Goal: Information Seeking & Learning: Learn about a topic

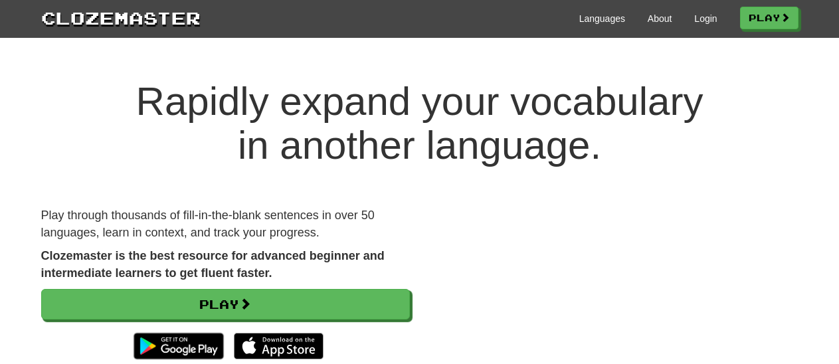
scroll to position [138, 0]
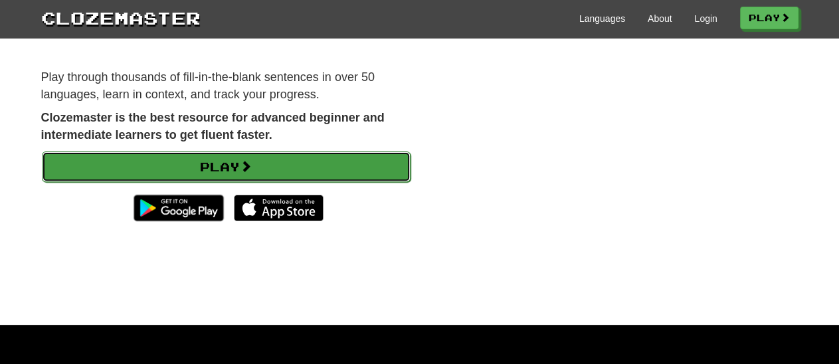
click at [217, 167] on link "Play" at bounding box center [226, 166] width 369 height 31
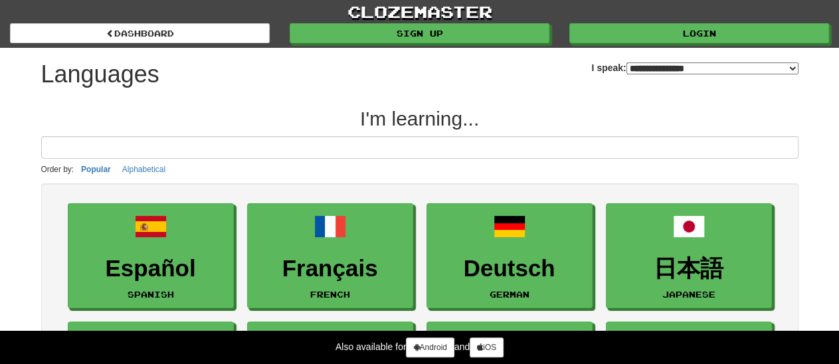
click at [626, 62] on select "**********" at bounding box center [712, 68] width 172 height 12
select select "*********"
click option "**********" at bounding box center [0, 0] width 0 height 0
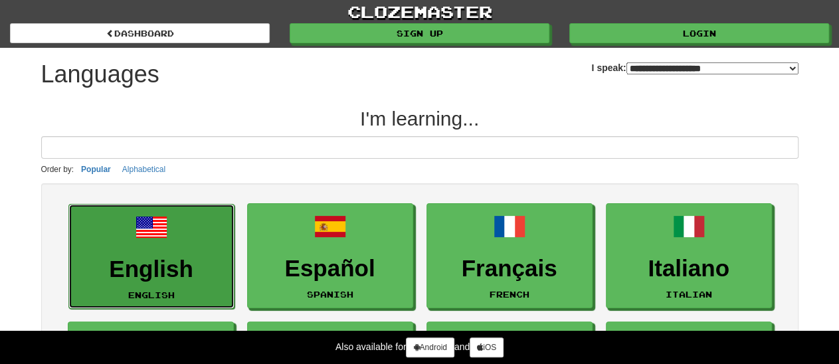
click at [145, 258] on h3 "English" at bounding box center [151, 269] width 151 height 26
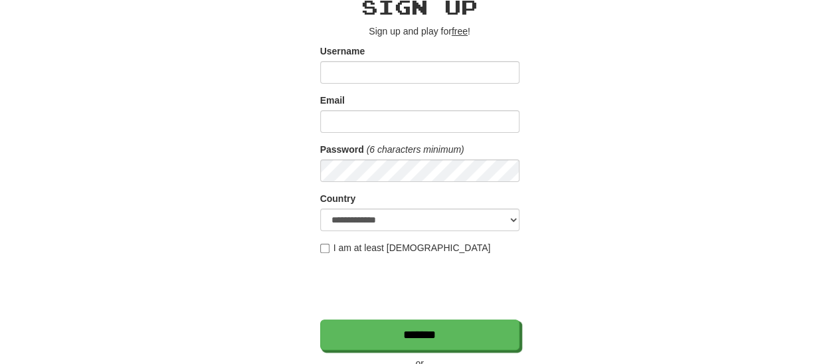
scroll to position [138, 0]
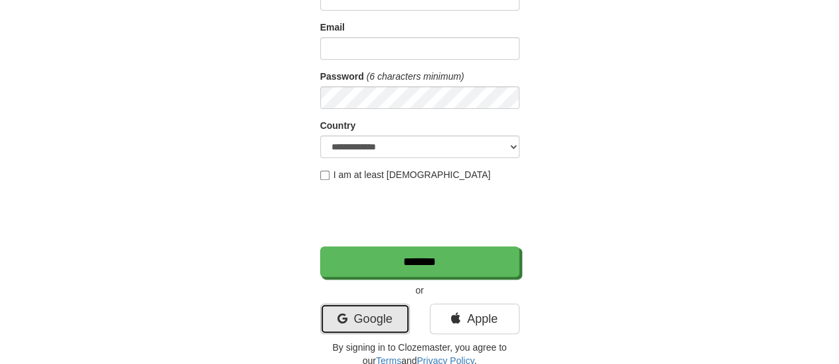
click at [363, 312] on link "Google" at bounding box center [365, 319] width 90 height 31
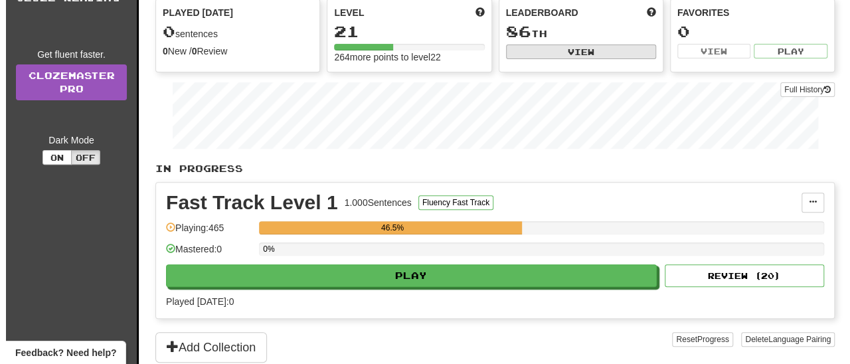
scroll to position [207, 0]
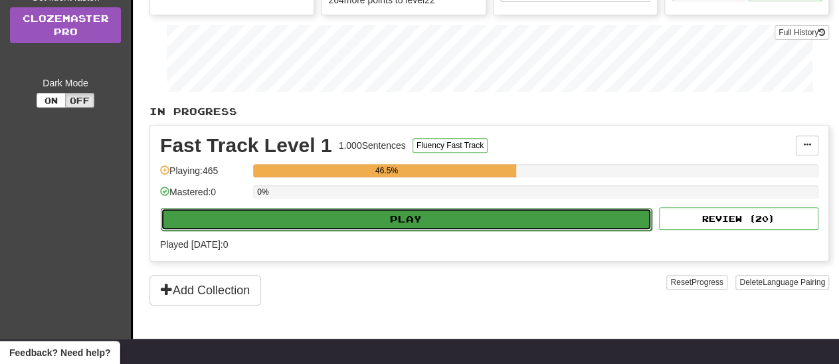
click at [401, 215] on button "Play" at bounding box center [406, 219] width 491 height 23
select select "**"
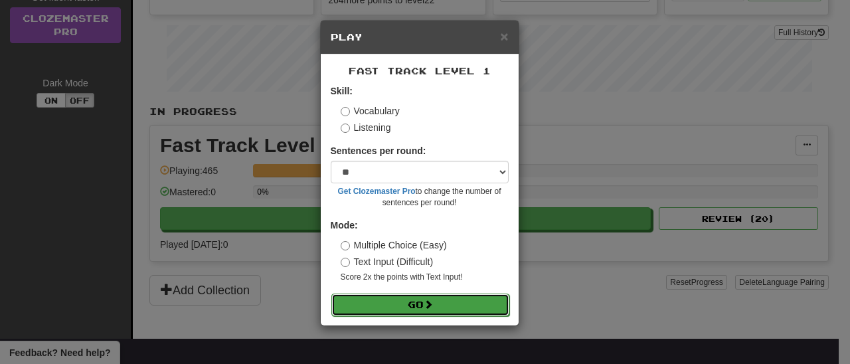
click at [413, 304] on button "Go" at bounding box center [420, 305] width 178 height 23
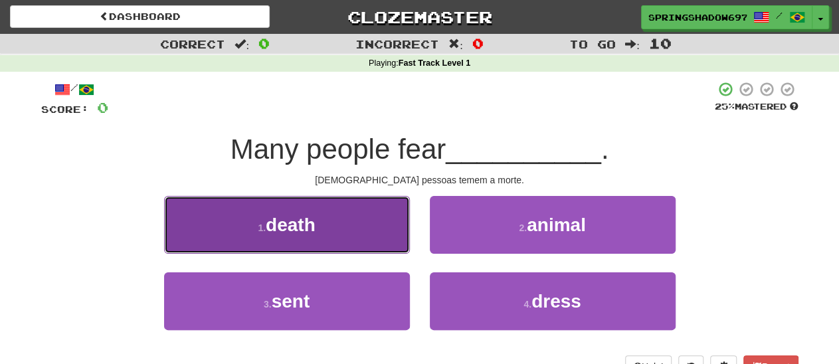
click at [286, 227] on span "death" at bounding box center [291, 225] width 50 height 21
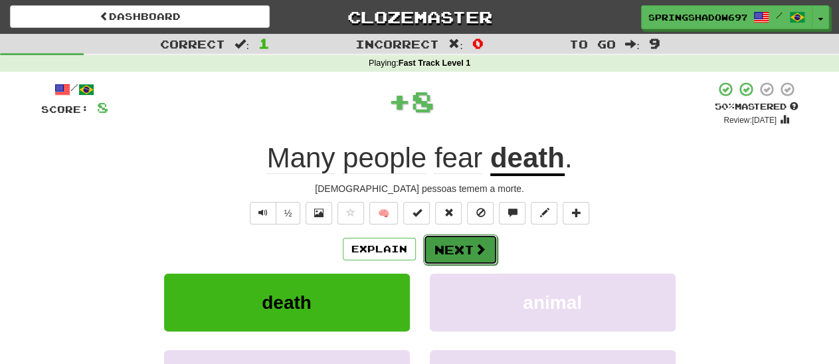
click at [460, 255] on button "Next" at bounding box center [460, 249] width 74 height 31
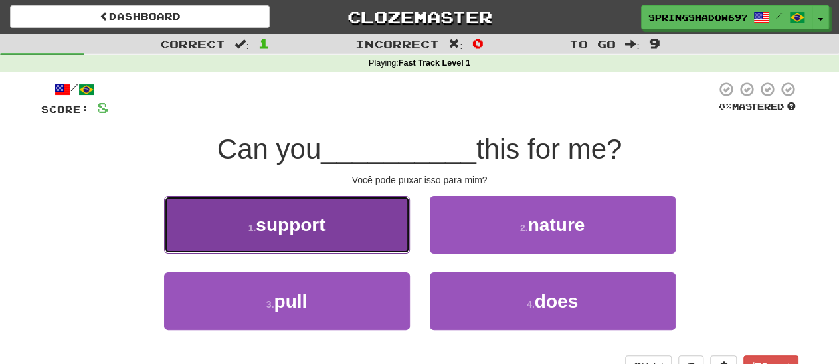
click at [291, 231] on span "support" at bounding box center [290, 225] width 69 height 21
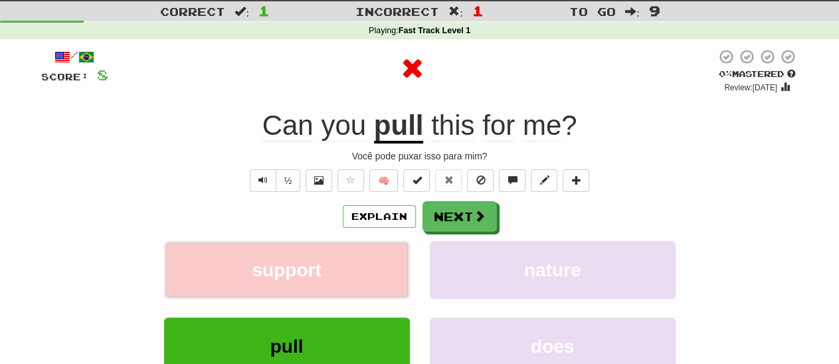
scroll to position [138, 0]
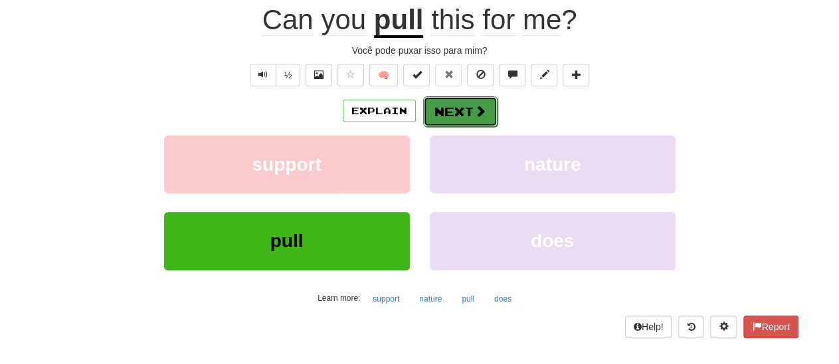
click at [456, 111] on button "Next" at bounding box center [460, 111] width 74 height 31
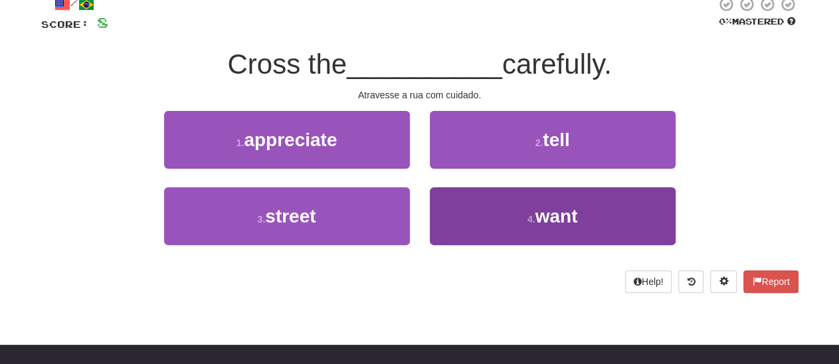
scroll to position [60, 0]
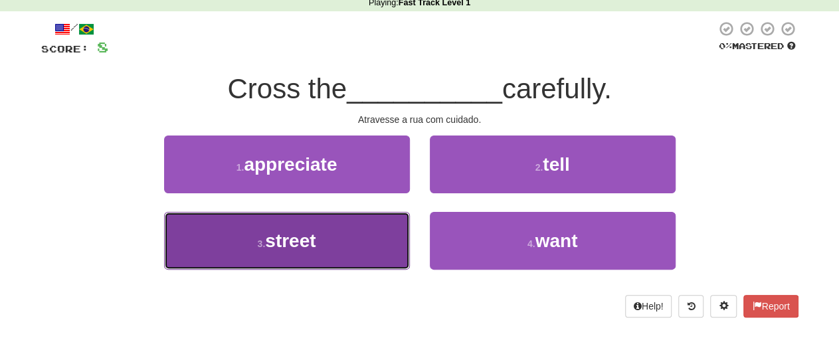
click at [298, 242] on span "street" at bounding box center [290, 241] width 50 height 21
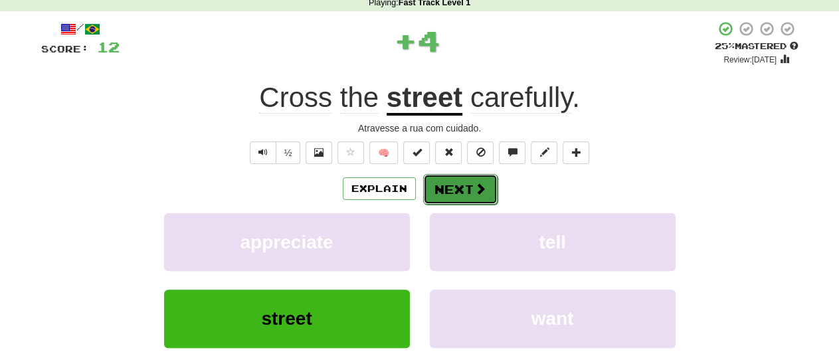
click at [457, 192] on button "Next" at bounding box center [460, 189] width 74 height 31
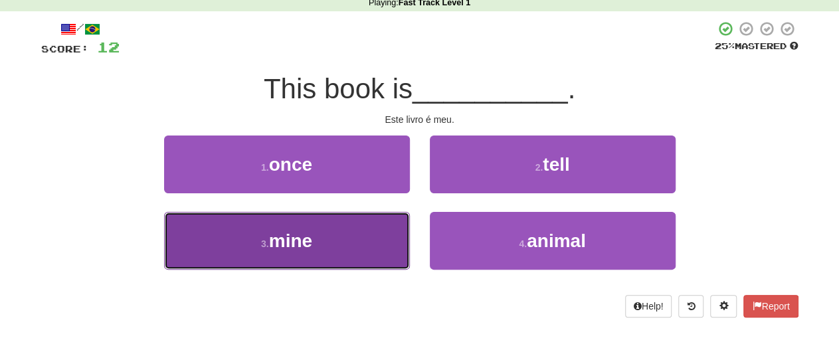
click at [293, 239] on span "mine" at bounding box center [290, 241] width 43 height 21
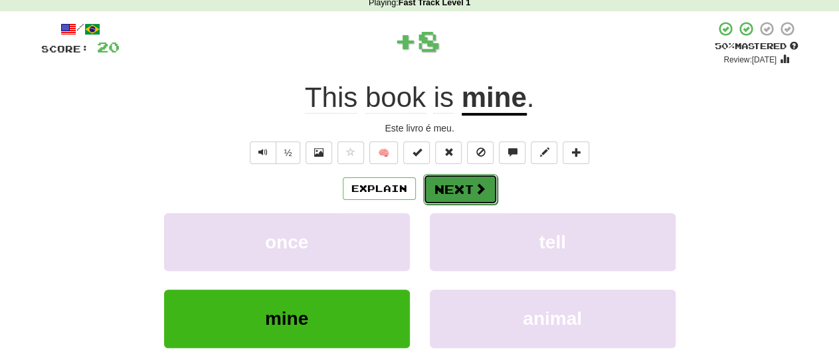
click at [439, 187] on button "Next" at bounding box center [460, 189] width 74 height 31
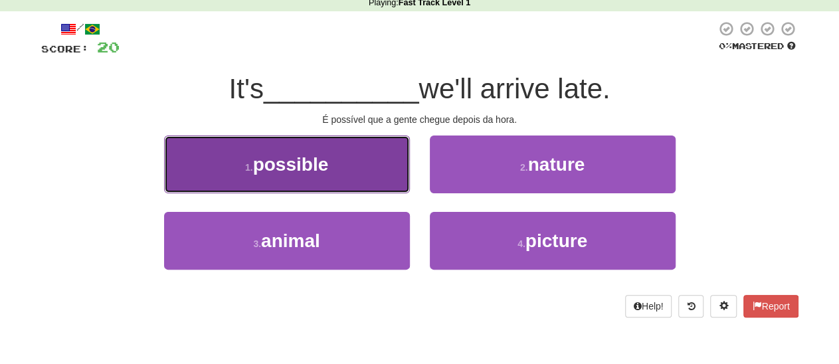
click at [284, 165] on span "possible" at bounding box center [291, 164] width 76 height 21
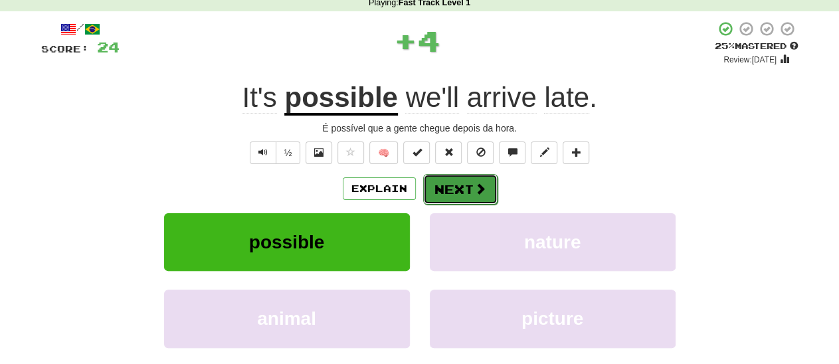
click at [450, 191] on button "Next" at bounding box center [460, 189] width 74 height 31
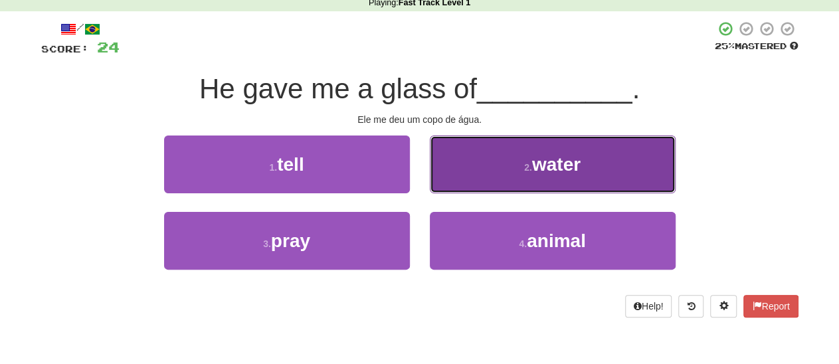
click at [560, 168] on span "water" at bounding box center [556, 164] width 48 height 21
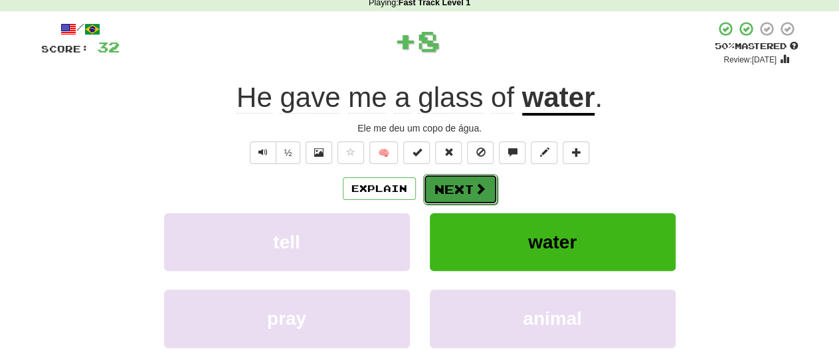
click at [456, 187] on button "Next" at bounding box center [460, 189] width 74 height 31
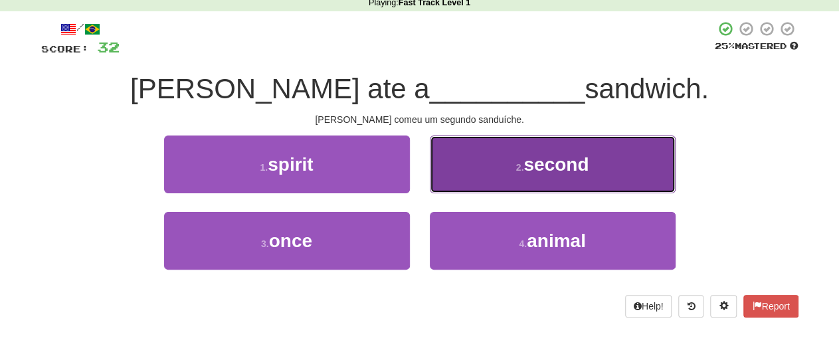
click at [529, 168] on span "second" at bounding box center [555, 164] width 65 height 21
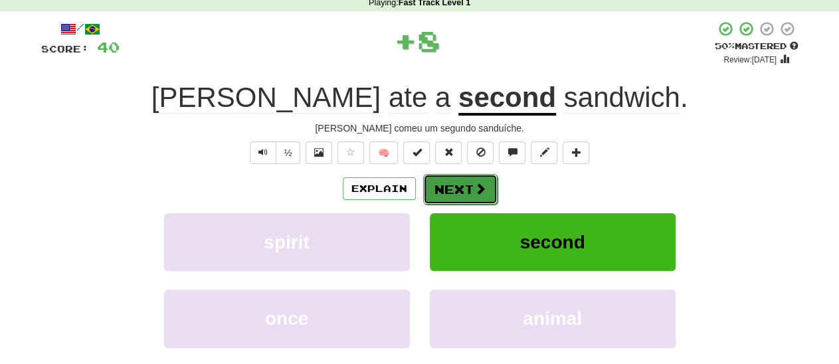
click at [466, 191] on button "Next" at bounding box center [460, 189] width 74 height 31
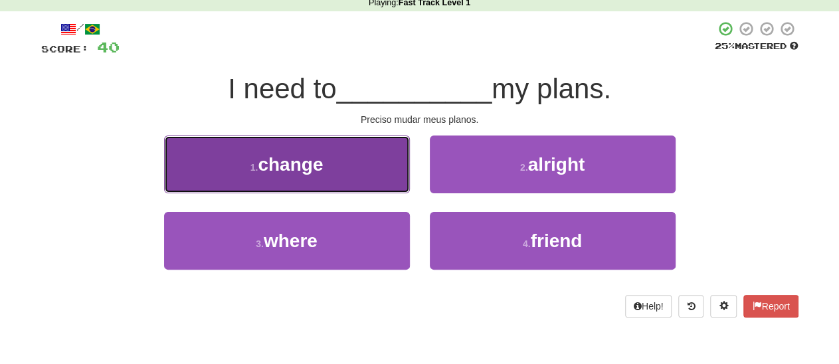
click at [309, 168] on span "change" at bounding box center [290, 164] width 65 height 21
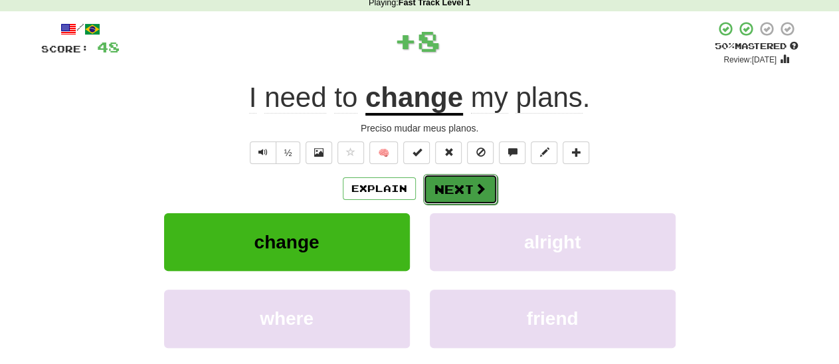
click at [450, 195] on button "Next" at bounding box center [460, 189] width 74 height 31
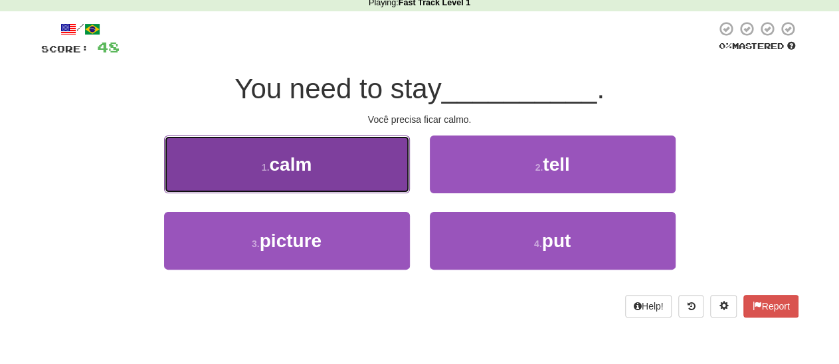
click at [302, 165] on span "calm" at bounding box center [290, 164] width 43 height 21
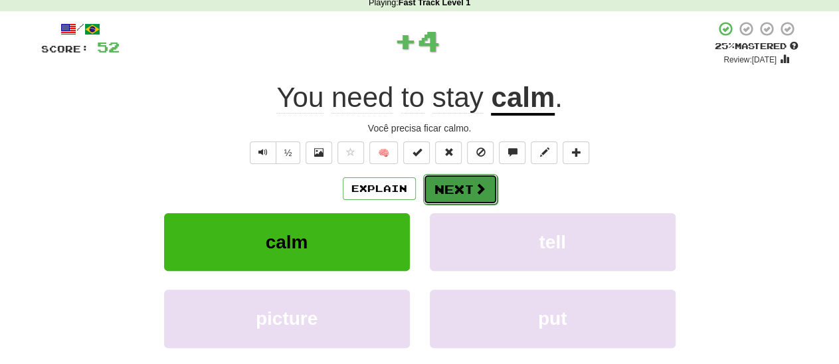
click at [451, 187] on button "Next" at bounding box center [460, 189] width 74 height 31
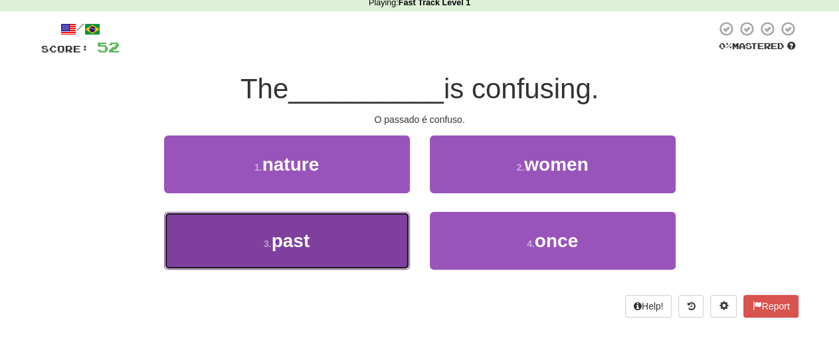
click at [305, 238] on span "past" at bounding box center [291, 241] width 39 height 21
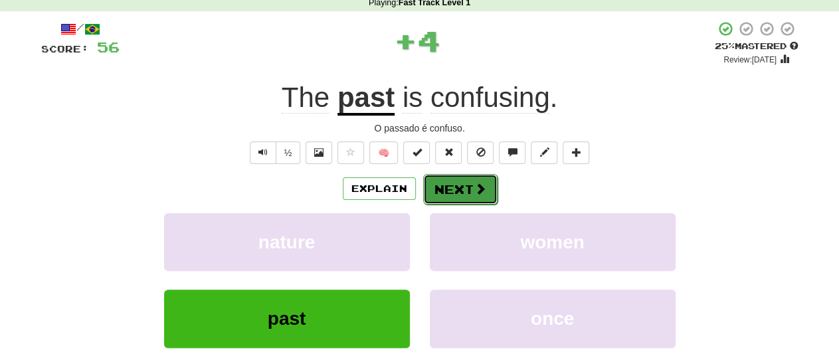
click at [446, 189] on button "Next" at bounding box center [460, 189] width 74 height 31
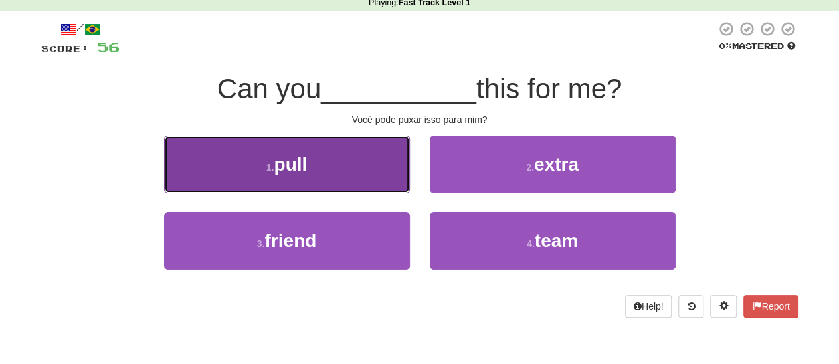
click at [301, 167] on span "pull" at bounding box center [290, 164] width 33 height 21
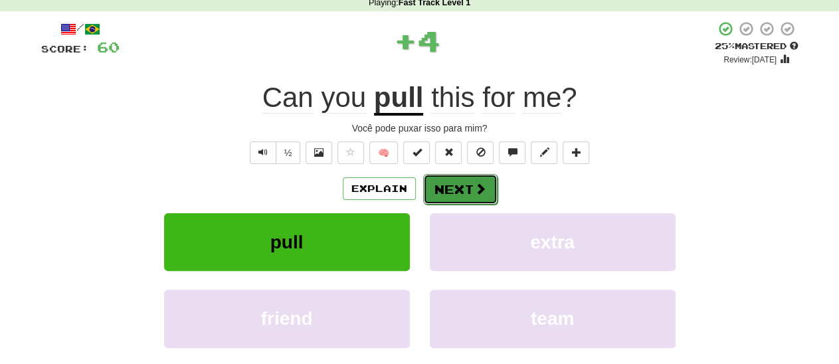
click at [442, 194] on button "Next" at bounding box center [460, 189] width 74 height 31
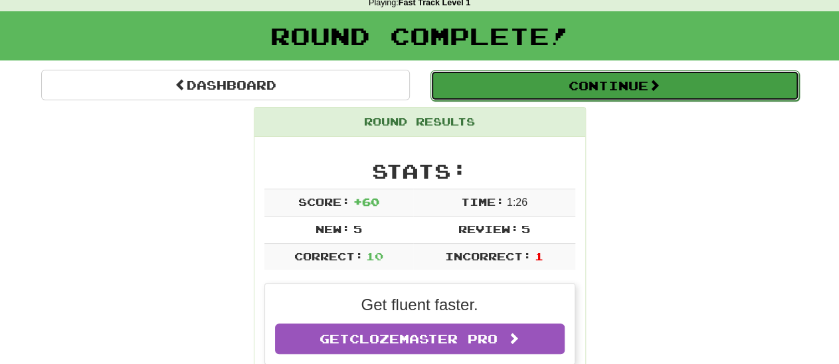
click at [631, 87] on button "Continue" at bounding box center [614, 85] width 369 height 31
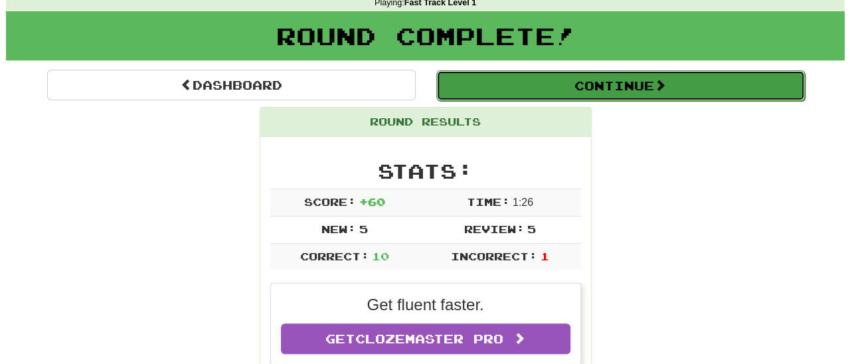
scroll to position [87, 0]
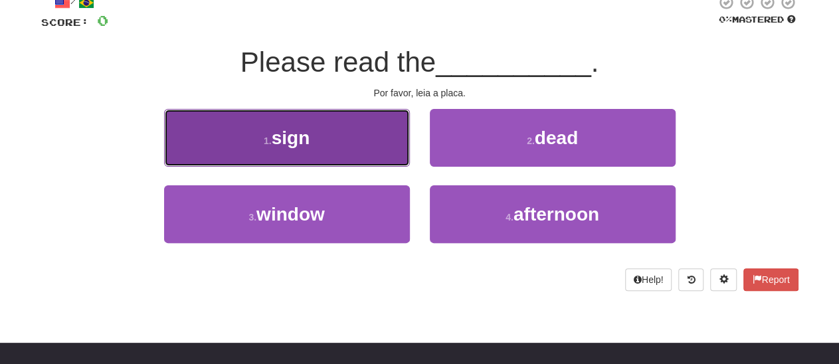
click at [292, 144] on span "sign" at bounding box center [291, 138] width 39 height 21
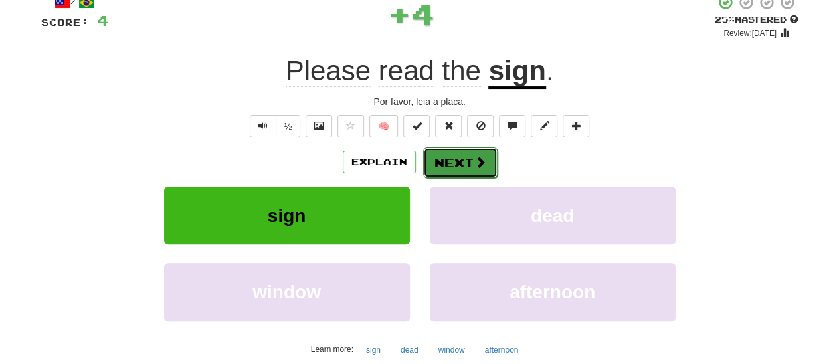
click at [462, 165] on button "Next" at bounding box center [460, 162] width 74 height 31
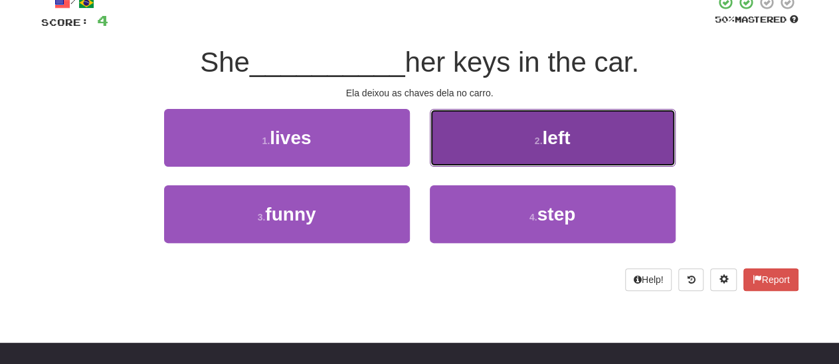
click at [545, 139] on span "left" at bounding box center [556, 138] width 28 height 21
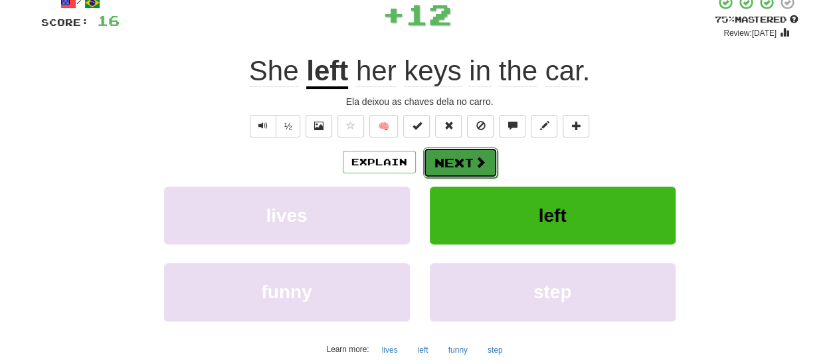
click at [474, 163] on button "Next" at bounding box center [460, 162] width 74 height 31
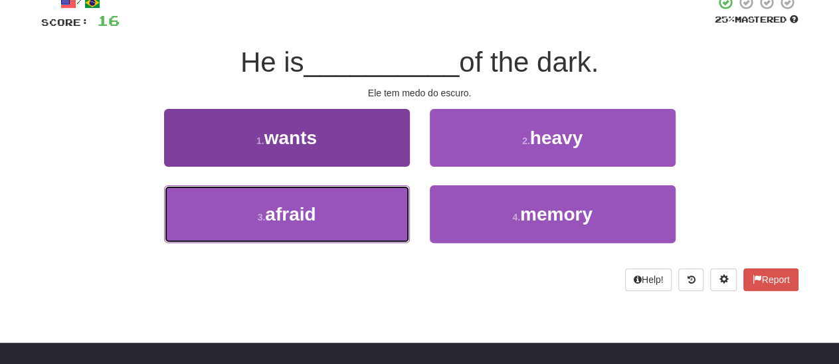
click at [304, 215] on span "afraid" at bounding box center [290, 214] width 50 height 21
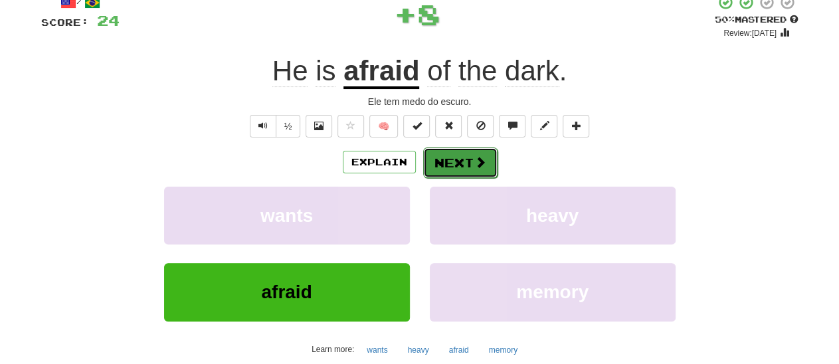
click at [455, 168] on button "Next" at bounding box center [460, 162] width 74 height 31
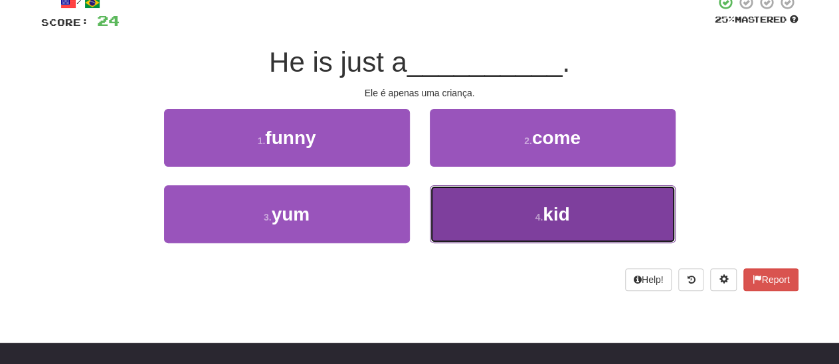
click at [566, 213] on span "kid" at bounding box center [556, 214] width 27 height 21
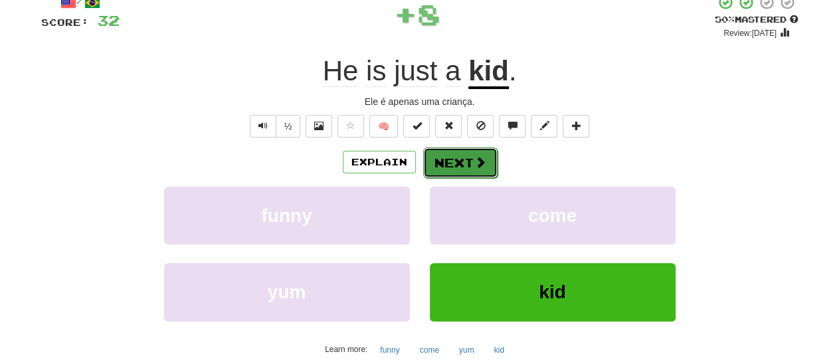
click at [468, 165] on button "Next" at bounding box center [460, 162] width 74 height 31
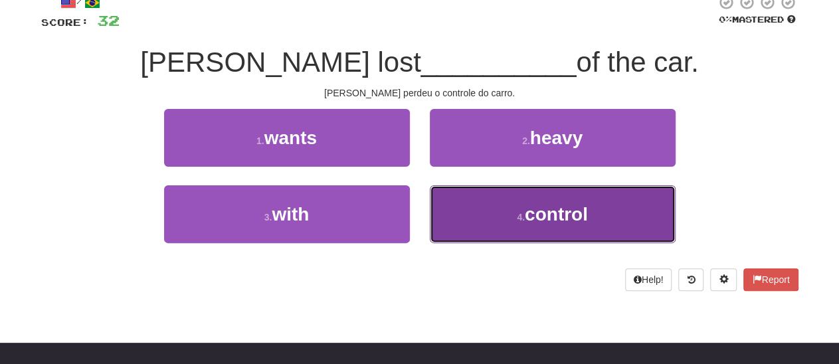
click at [557, 215] on span "control" at bounding box center [556, 214] width 63 height 21
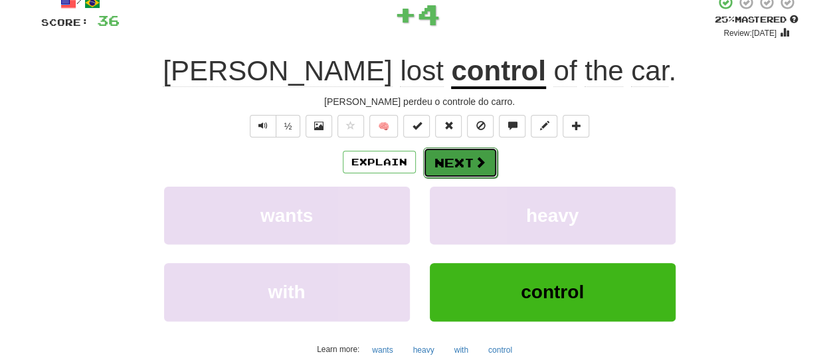
click at [469, 171] on button "Next" at bounding box center [460, 162] width 74 height 31
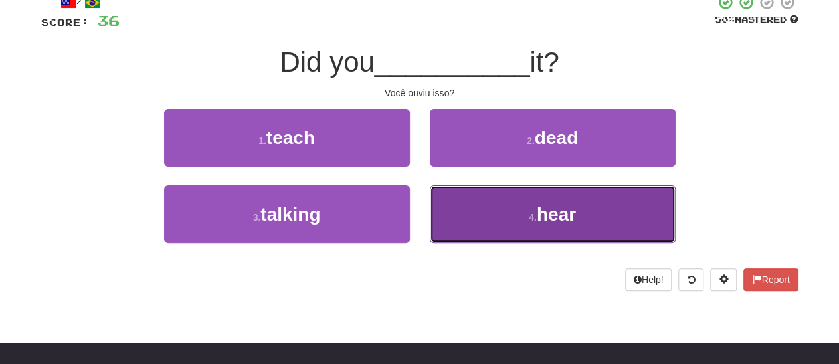
click at [551, 213] on span "hear" at bounding box center [556, 214] width 39 height 21
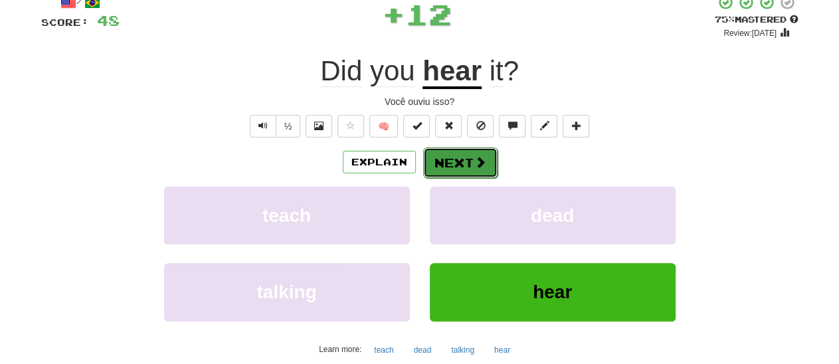
click at [462, 163] on button "Next" at bounding box center [460, 162] width 74 height 31
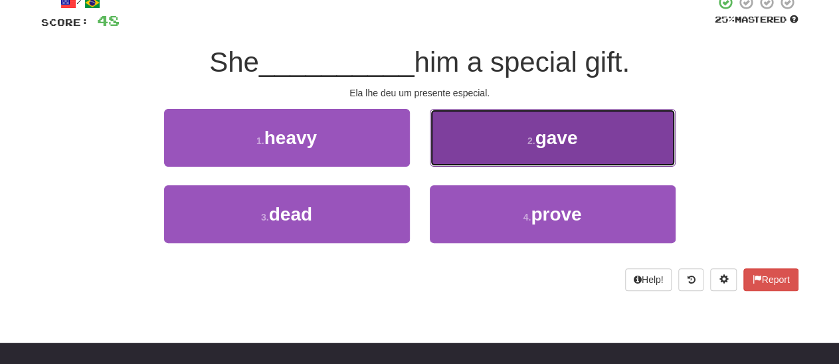
click at [547, 151] on button "2 . gave" at bounding box center [553, 138] width 246 height 58
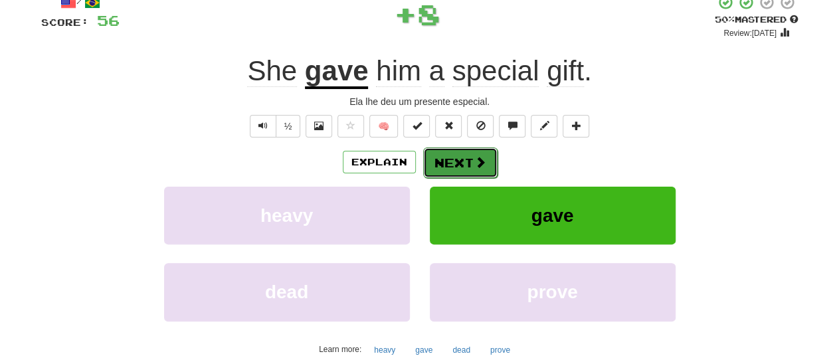
click at [464, 166] on button "Next" at bounding box center [460, 162] width 74 height 31
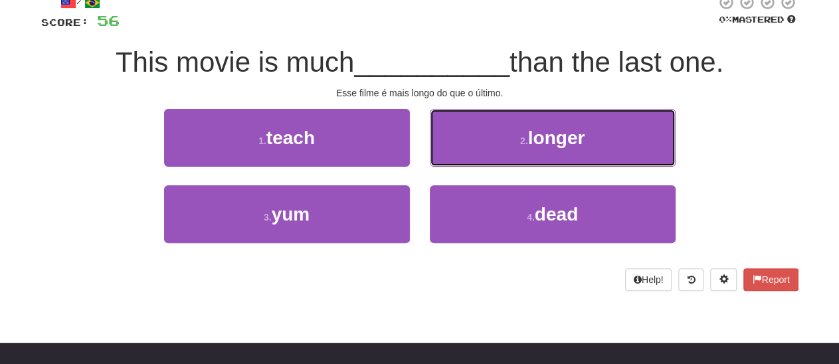
click at [548, 144] on span "longer" at bounding box center [556, 138] width 57 height 21
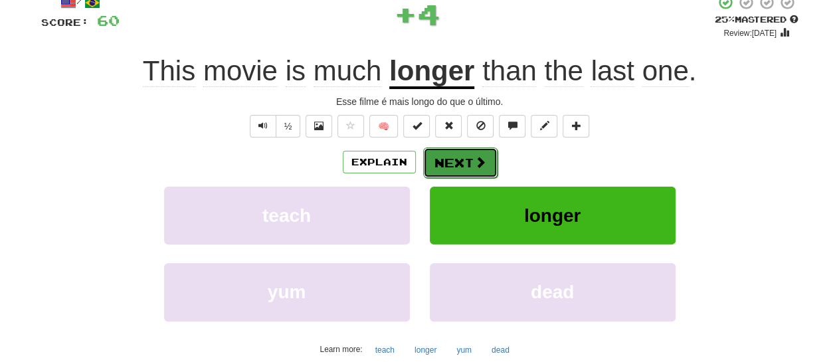
click at [451, 165] on button "Next" at bounding box center [460, 162] width 74 height 31
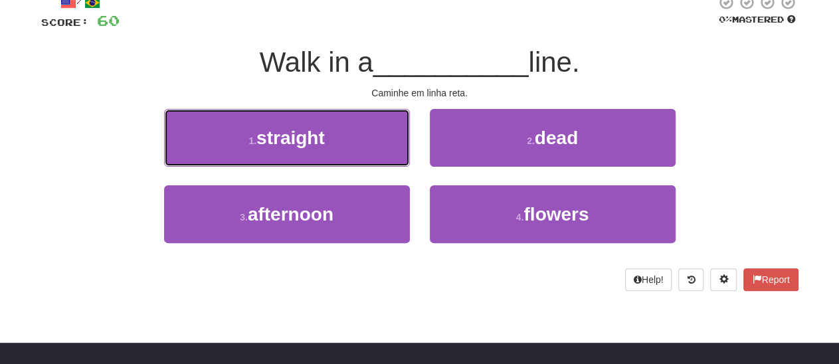
click at [302, 141] on span "straight" at bounding box center [290, 138] width 68 height 21
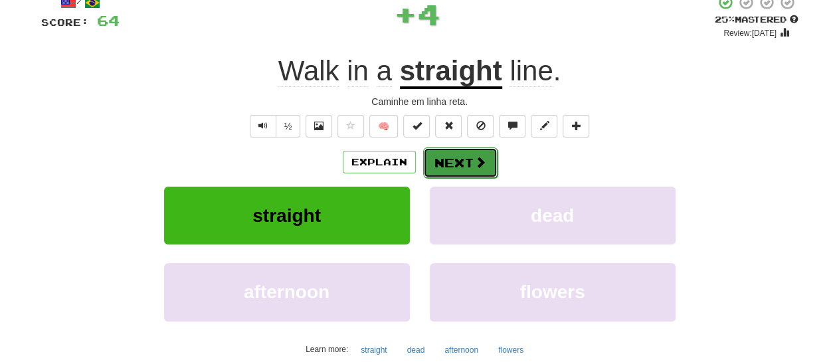
click at [446, 157] on button "Next" at bounding box center [460, 162] width 74 height 31
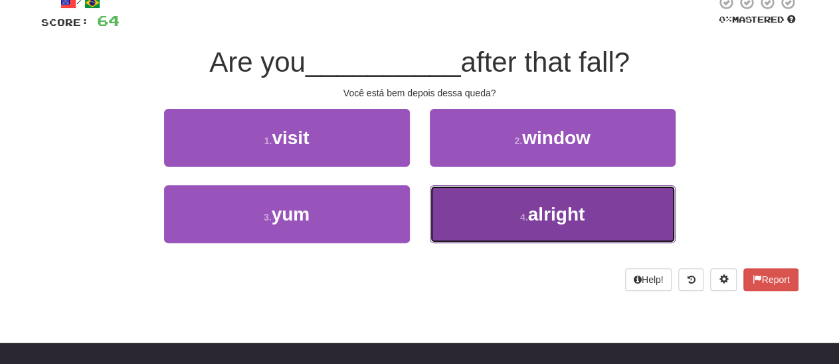
click at [555, 211] on span "alright" at bounding box center [556, 214] width 57 height 21
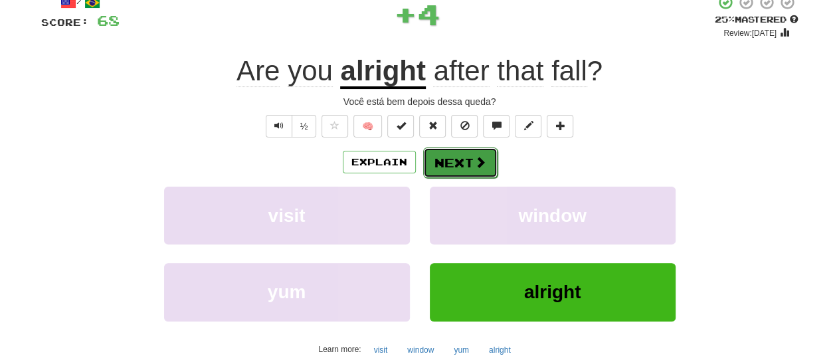
click at [470, 166] on button "Next" at bounding box center [460, 162] width 74 height 31
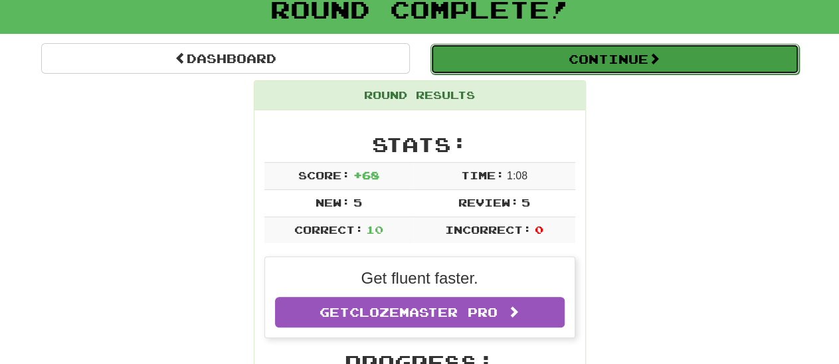
click at [616, 60] on button "Continue" at bounding box center [614, 59] width 369 height 31
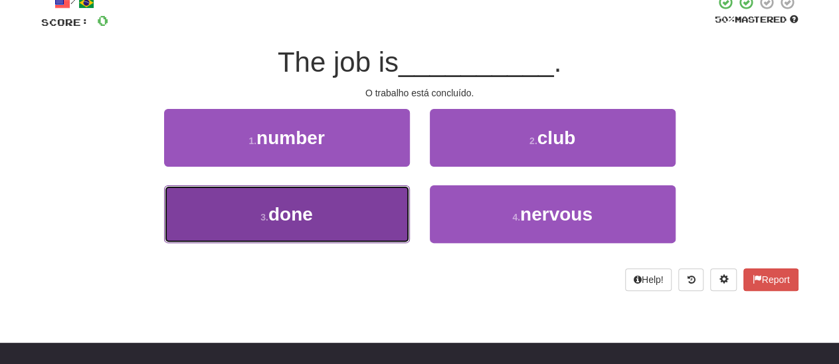
click at [300, 211] on span "done" at bounding box center [290, 214] width 45 height 21
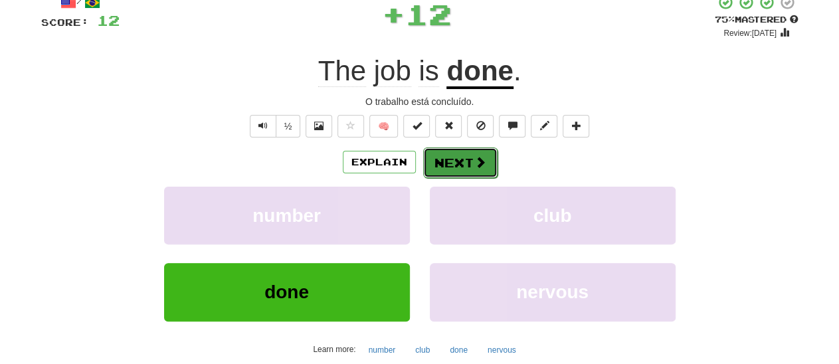
click at [466, 169] on button "Next" at bounding box center [460, 162] width 74 height 31
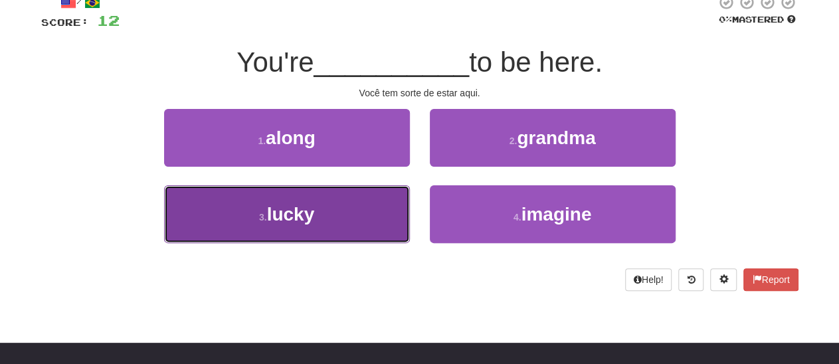
click at [298, 218] on span "lucky" at bounding box center [291, 214] width 48 height 21
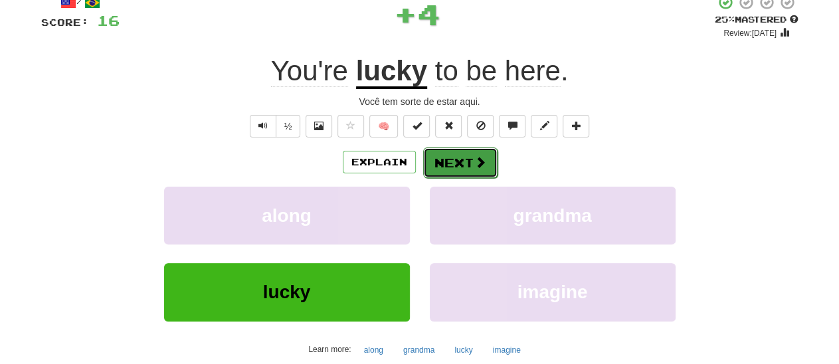
click at [462, 169] on button "Next" at bounding box center [460, 162] width 74 height 31
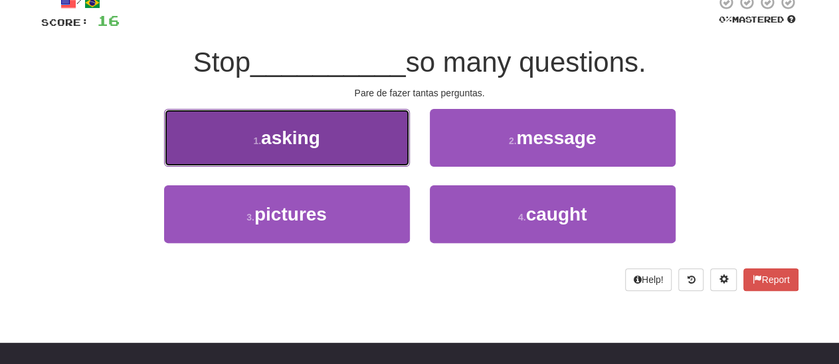
click at [308, 147] on span "asking" at bounding box center [290, 138] width 59 height 21
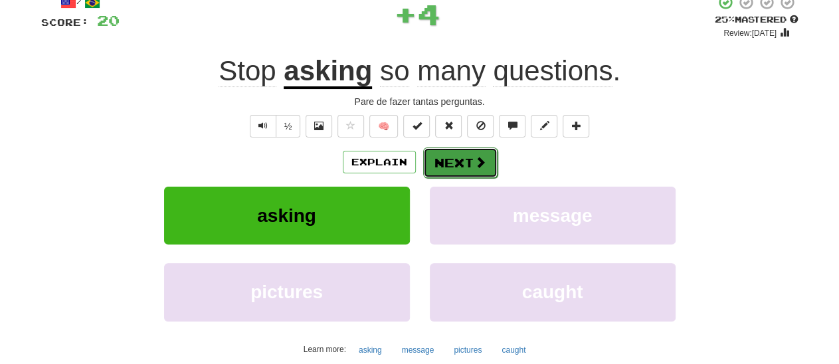
click at [447, 161] on button "Next" at bounding box center [460, 162] width 74 height 31
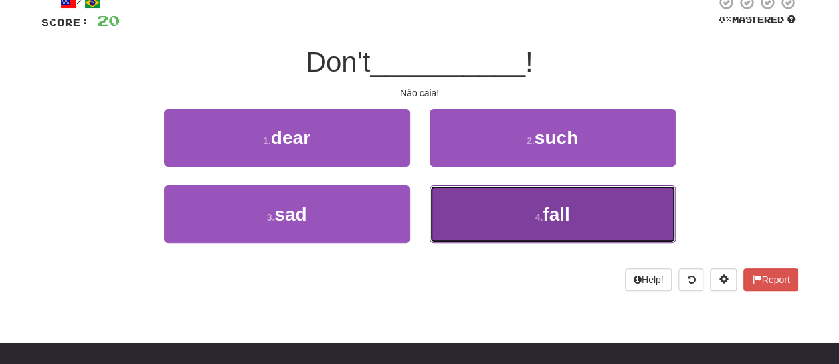
click at [560, 216] on span "fall" at bounding box center [556, 214] width 27 height 21
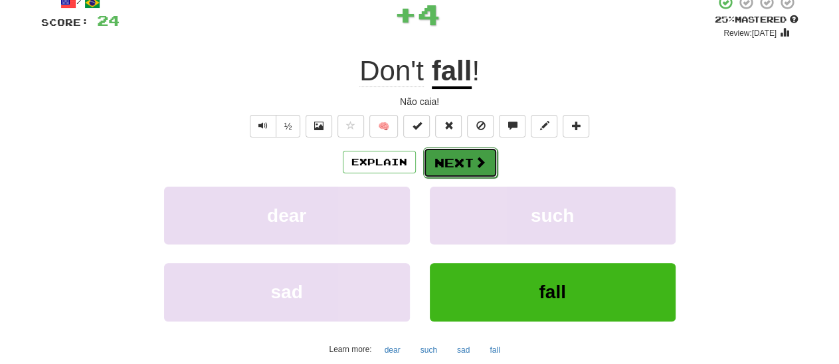
click at [470, 165] on button "Next" at bounding box center [460, 162] width 74 height 31
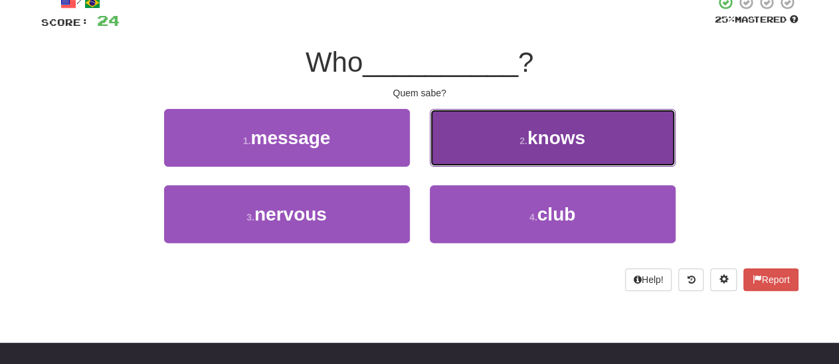
click at [565, 135] on span "knows" at bounding box center [556, 138] width 58 height 21
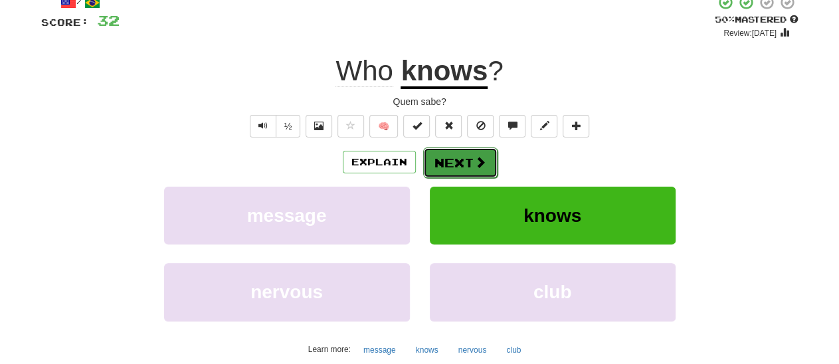
click at [466, 160] on button "Next" at bounding box center [460, 162] width 74 height 31
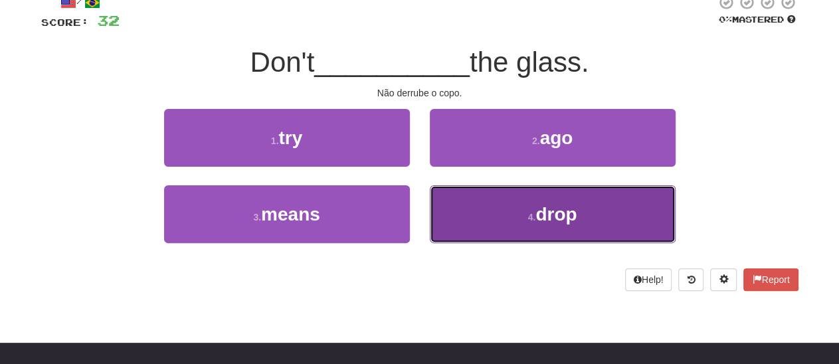
click at [546, 215] on span "drop" at bounding box center [555, 214] width 41 height 21
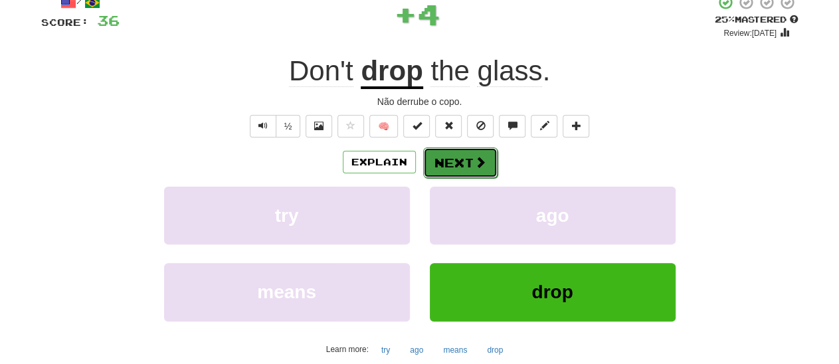
click at [468, 165] on button "Next" at bounding box center [460, 162] width 74 height 31
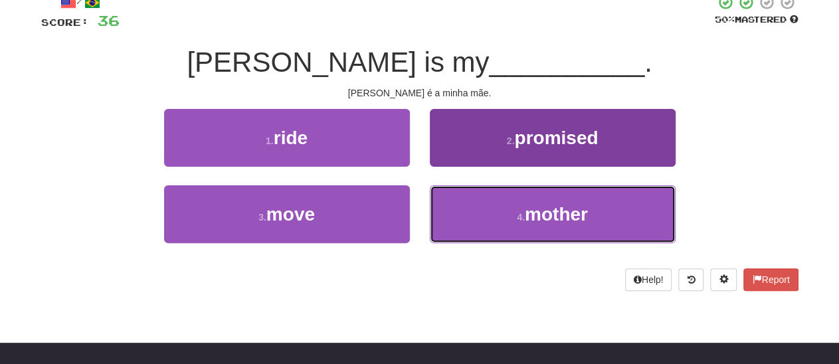
click at [556, 217] on span "mother" at bounding box center [556, 214] width 63 height 21
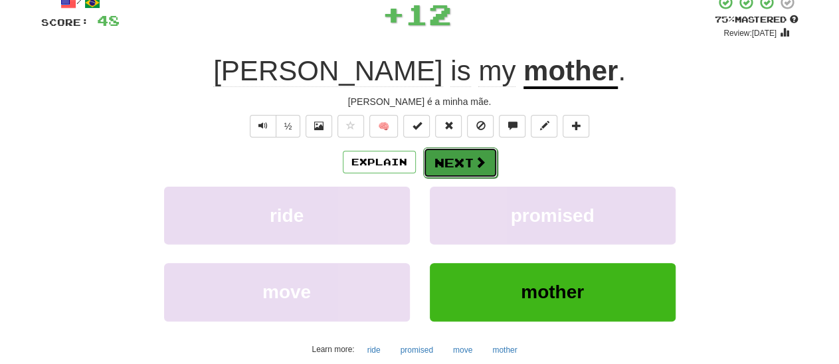
click at [458, 161] on button "Next" at bounding box center [460, 162] width 74 height 31
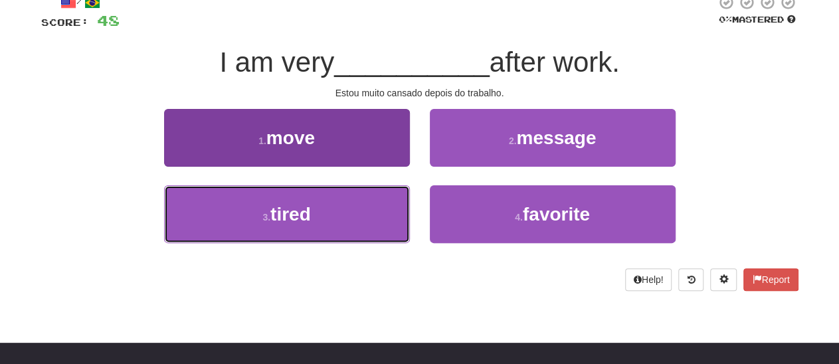
click at [300, 221] on span "tired" at bounding box center [290, 214] width 41 height 21
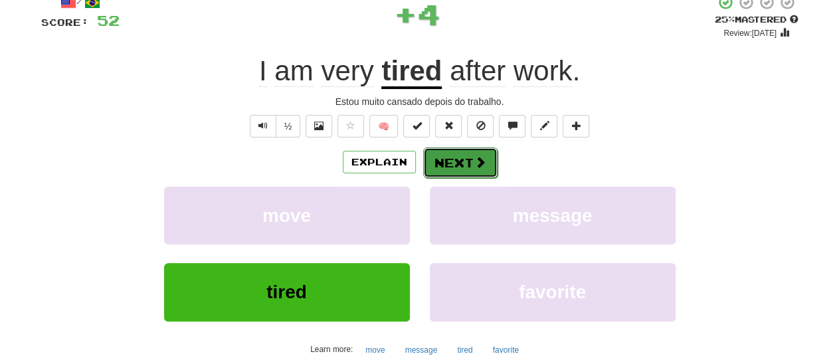
click at [454, 156] on button "Next" at bounding box center [460, 162] width 74 height 31
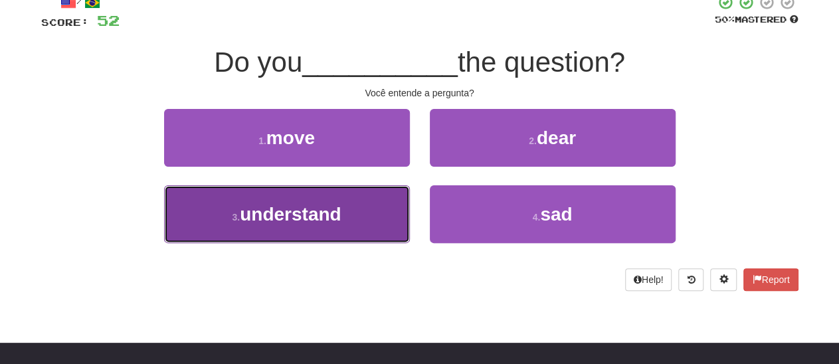
click at [309, 221] on span "understand" at bounding box center [290, 214] width 101 height 21
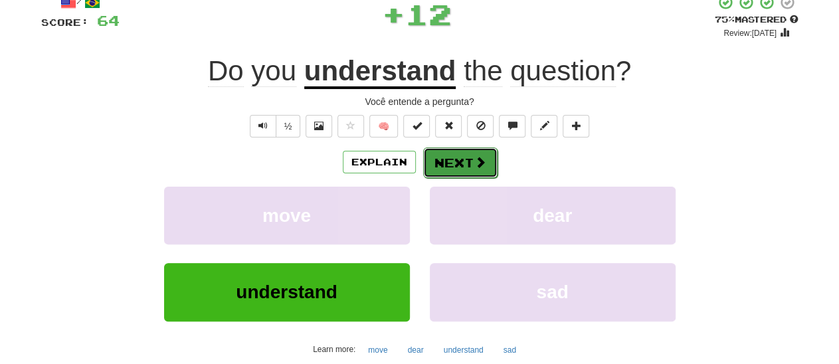
click at [460, 156] on button "Next" at bounding box center [460, 162] width 74 height 31
